Goal: Information Seeking & Learning: Learn about a topic

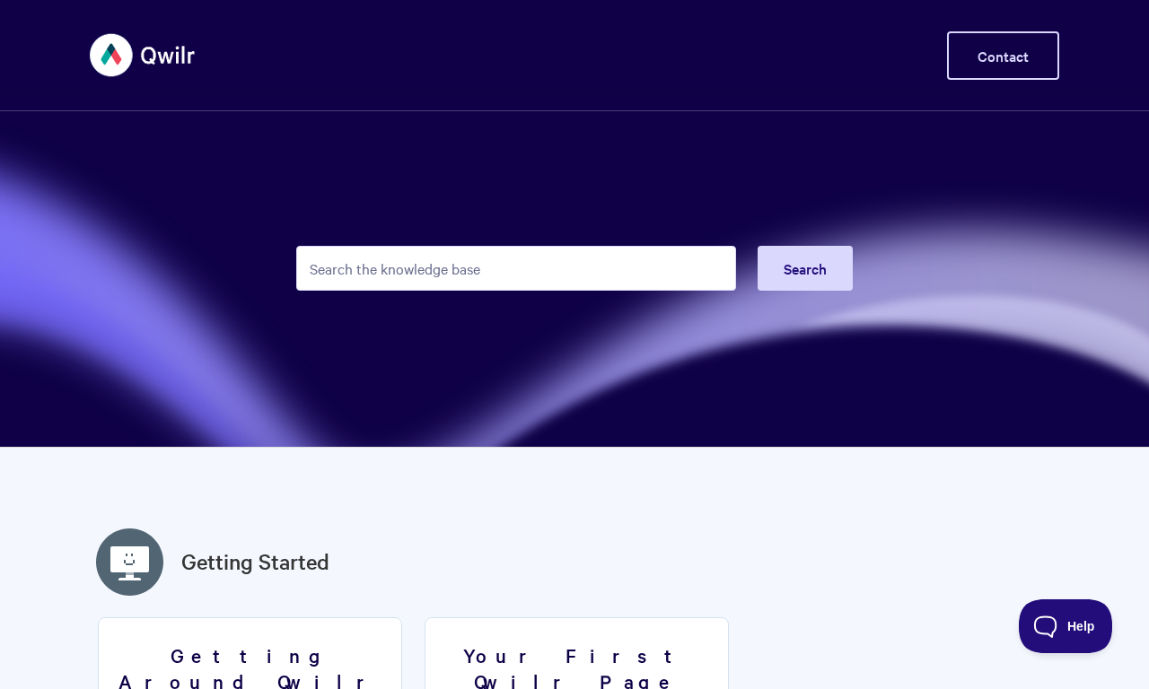
click at [1002, 56] on link "Contact" at bounding box center [1003, 55] width 112 height 48
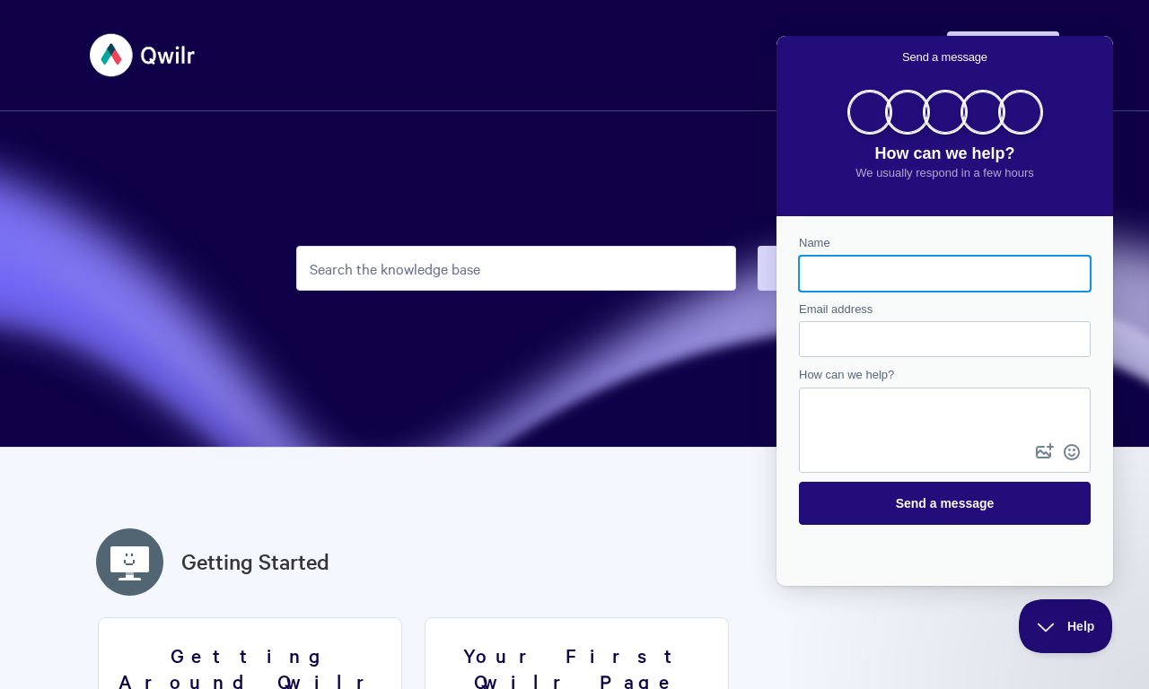
click at [805, 268] on div "Contact form" at bounding box center [945, 274] width 292 height 36
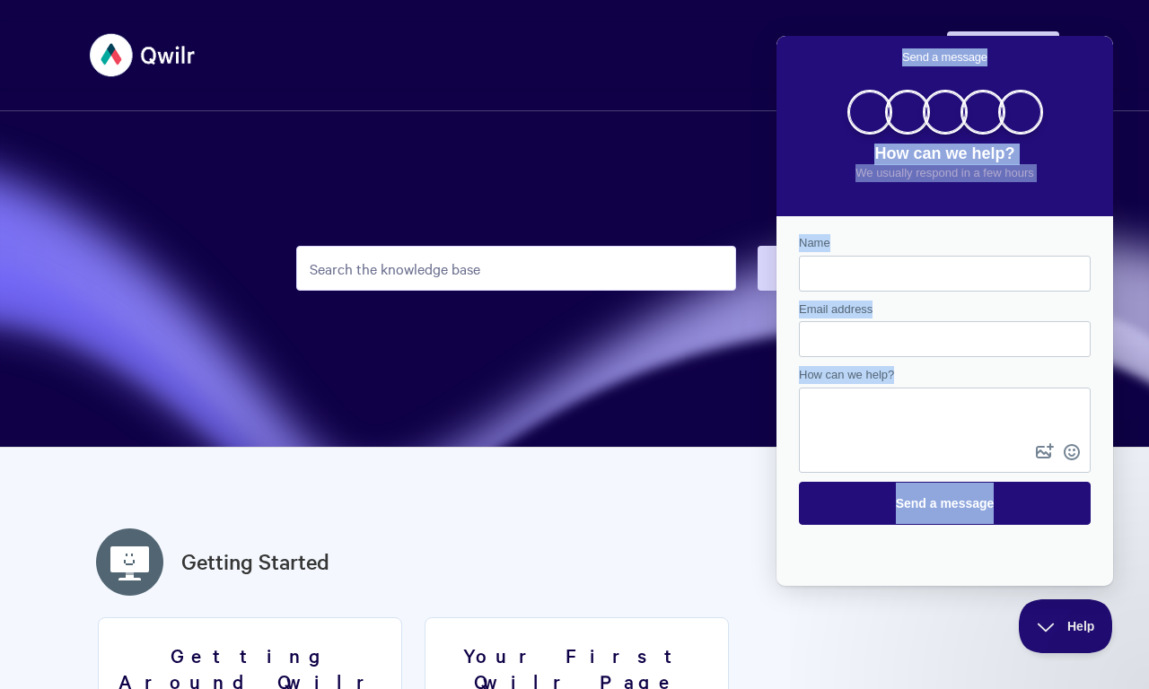
click at [516, 268] on input "Search the knowledge base" at bounding box center [516, 268] width 440 height 45
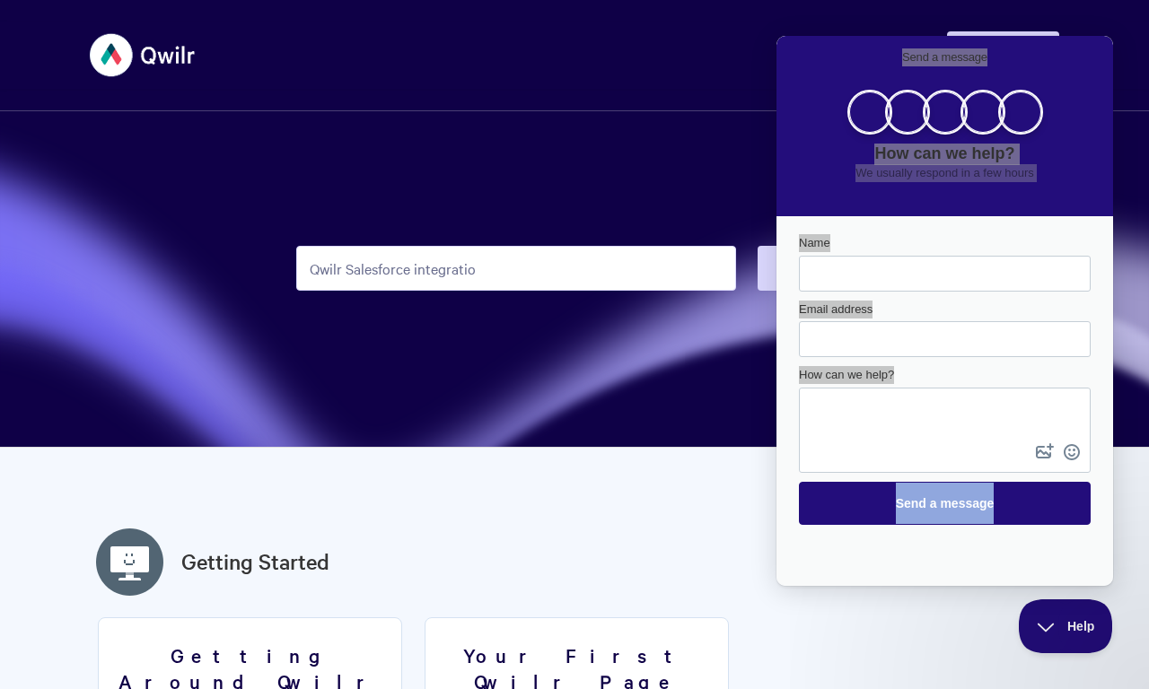
type input "Qwilr Salesforce integration"
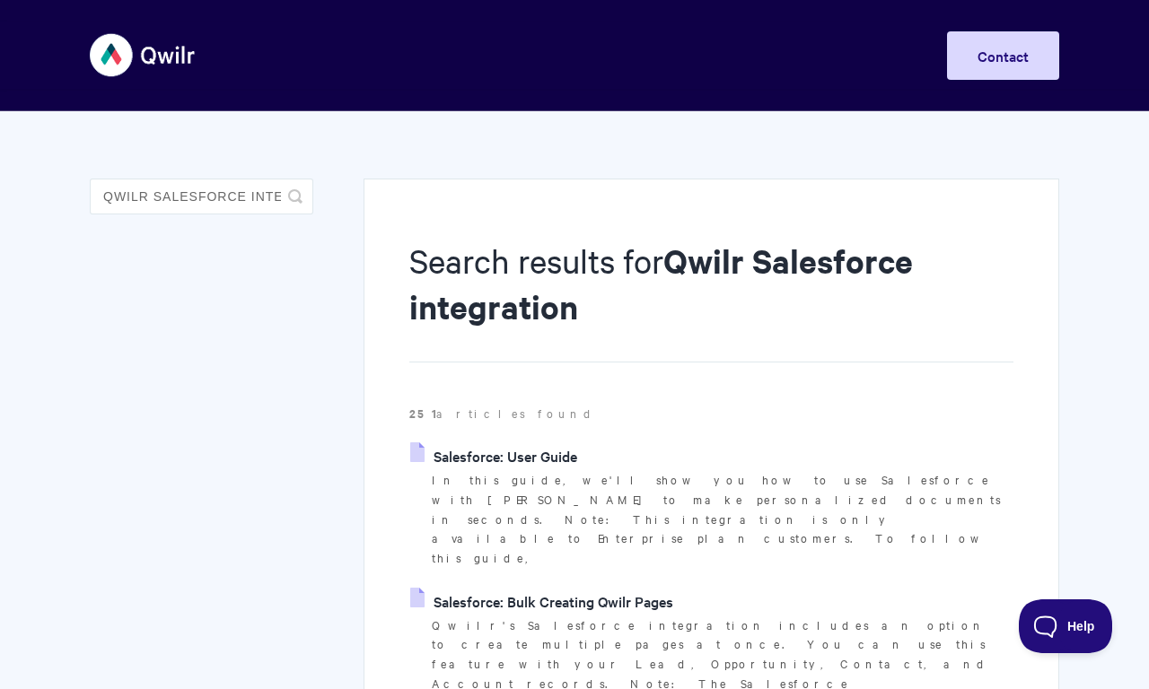
click at [493, 456] on link "Salesforce: User Guide" at bounding box center [493, 455] width 167 height 27
click at [410, 442] on link "Salesforce: User Guide" at bounding box center [493, 455] width 167 height 27
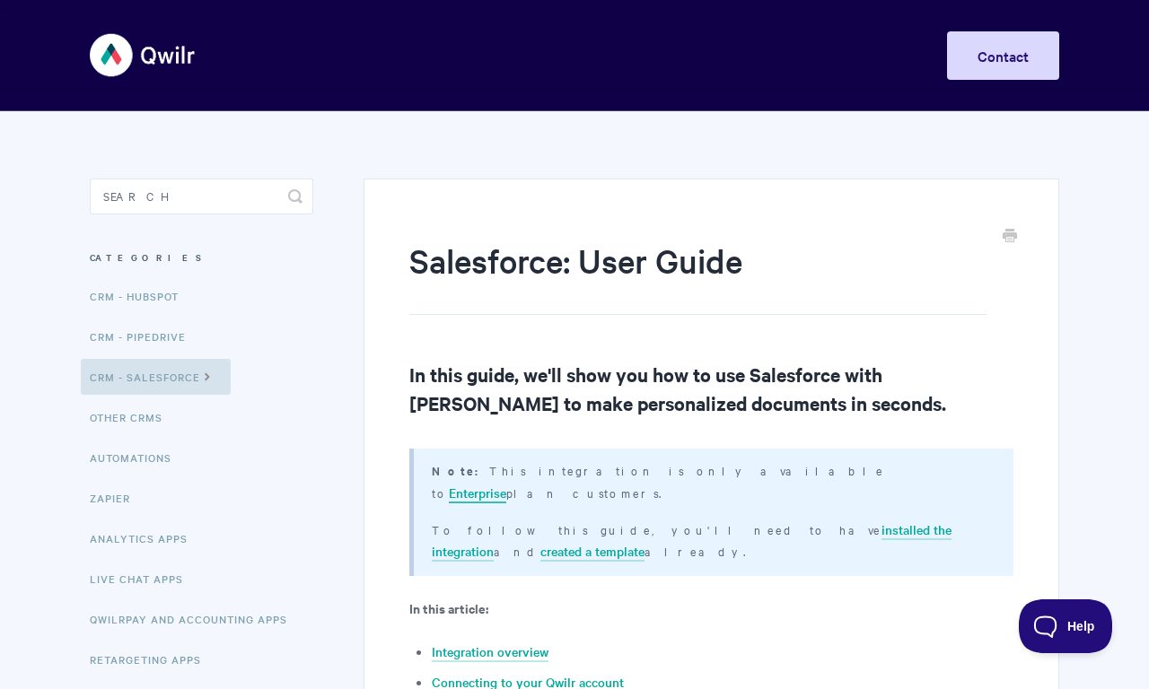
click at [506, 484] on link "Enterprise" at bounding box center [477, 494] width 57 height 20
